Goal: Navigation & Orientation: Find specific page/section

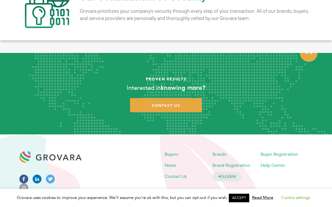
scroll to position [1068, 0]
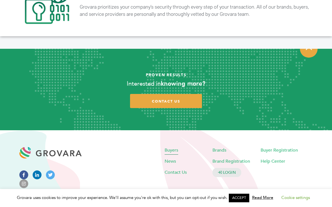
click at [171, 147] on span "Buyers" at bounding box center [172, 150] width 14 height 6
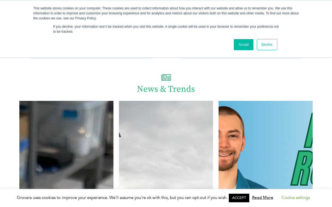
scroll to position [966, 0]
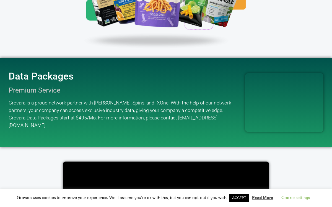
scroll to position [715, 0]
